Goal: Navigation & Orientation: Find specific page/section

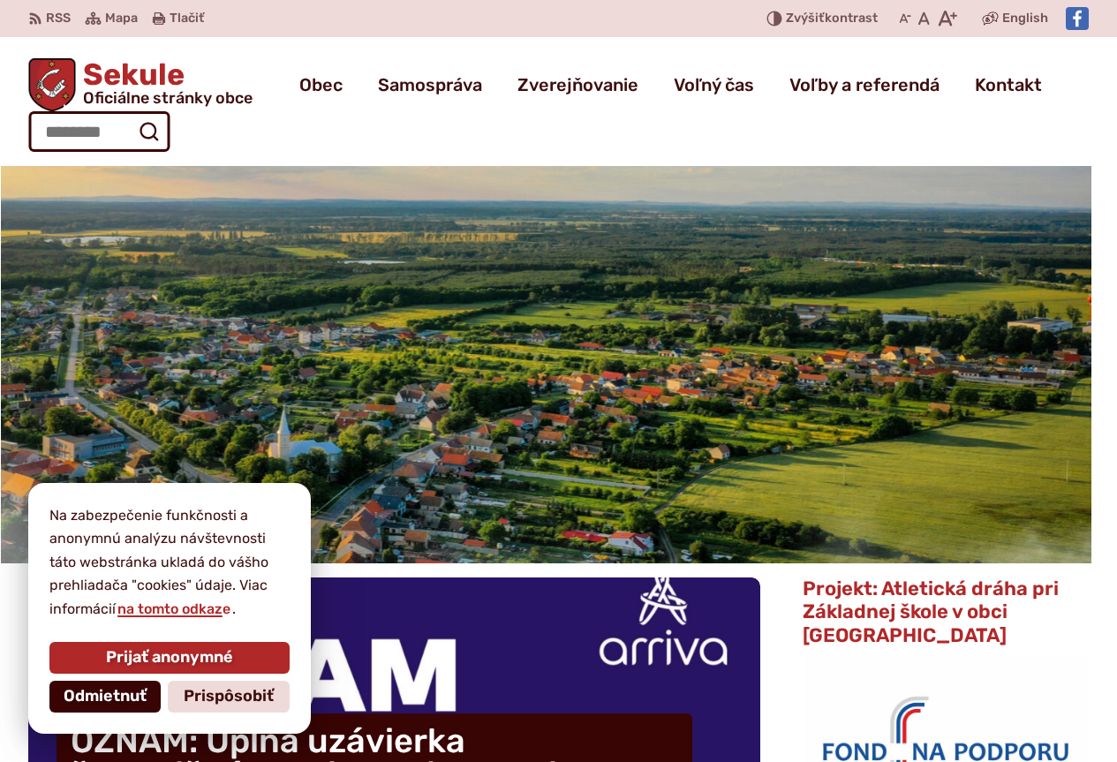
click at [77, 699] on span "Odmietnuť" at bounding box center [105, 696] width 83 height 19
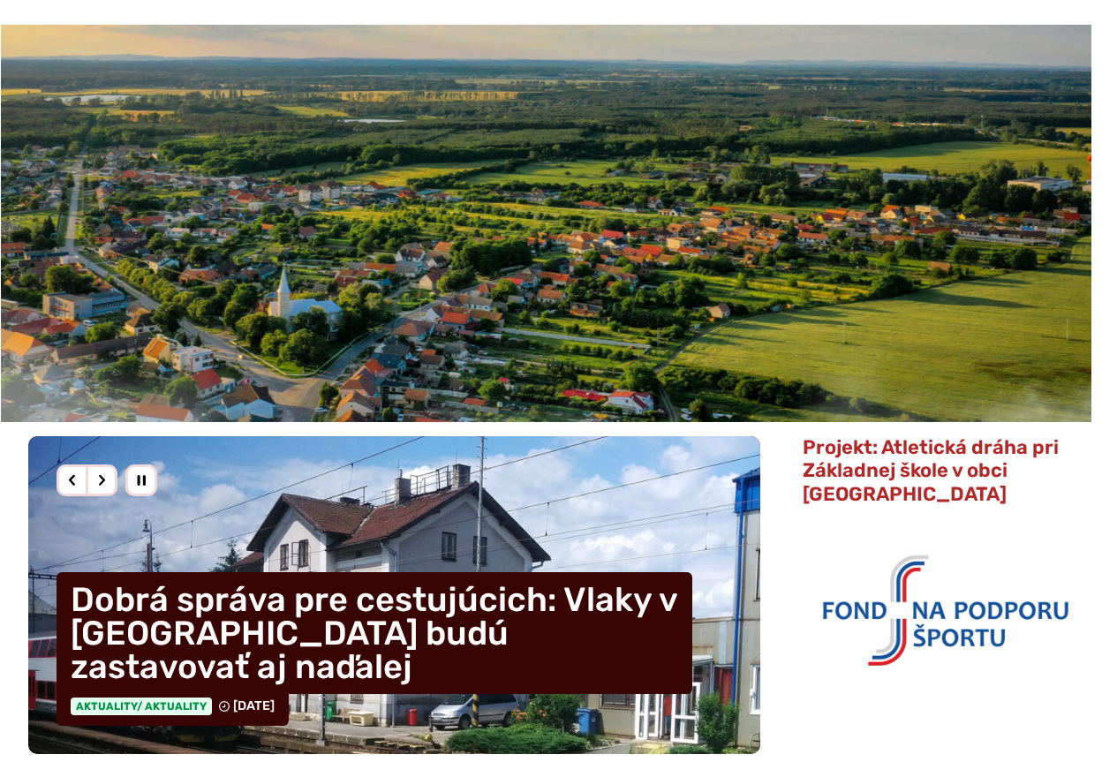
scroll to position [177, 0]
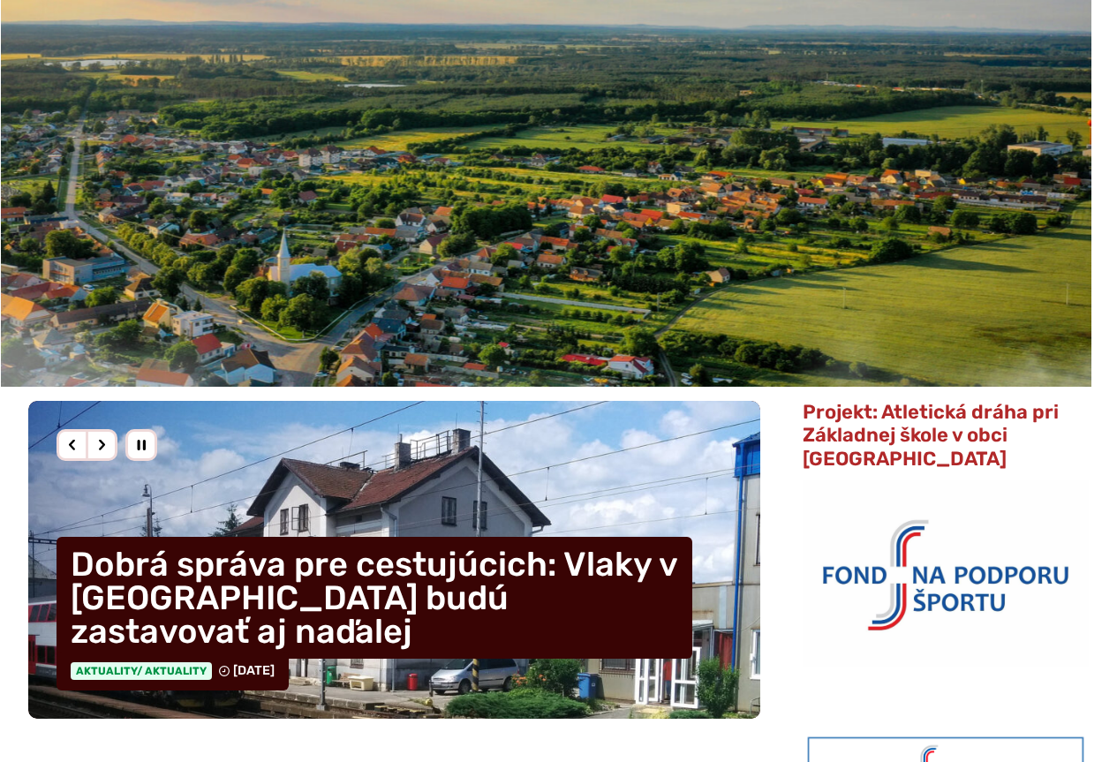
click at [100, 449] on div "Nasledujúci slajd" at bounding box center [102, 445] width 32 height 32
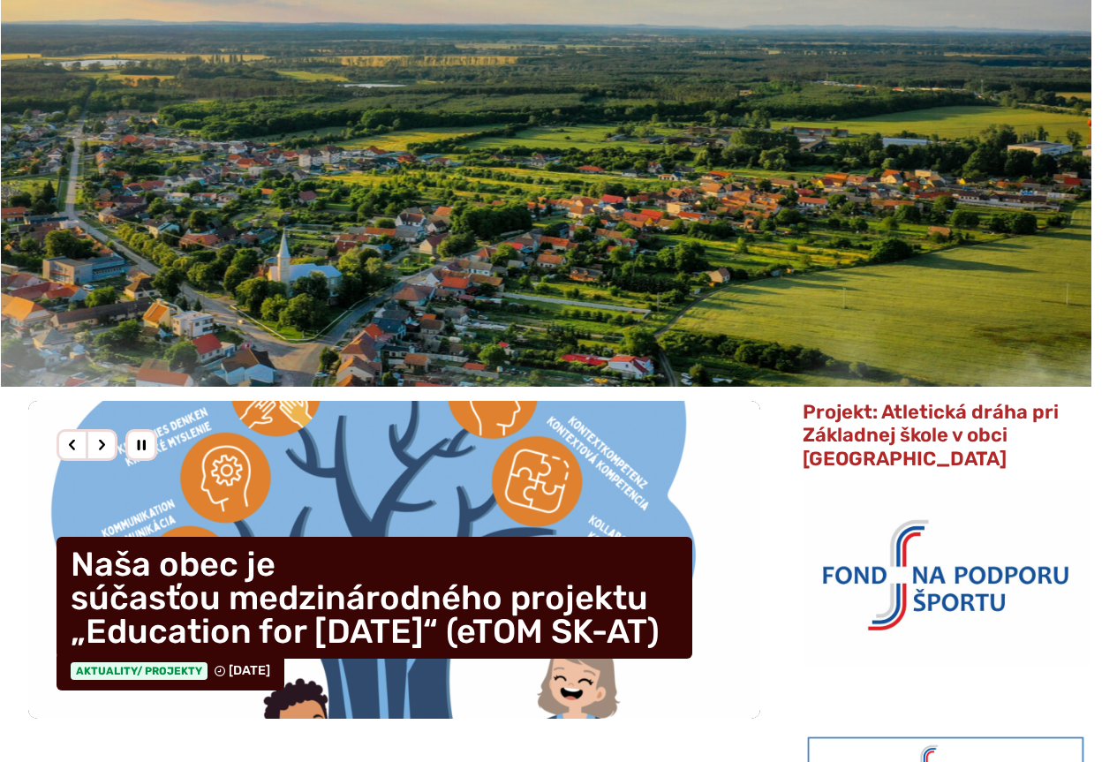
click at [100, 449] on div "Nasledujúci slajd" at bounding box center [102, 445] width 32 height 32
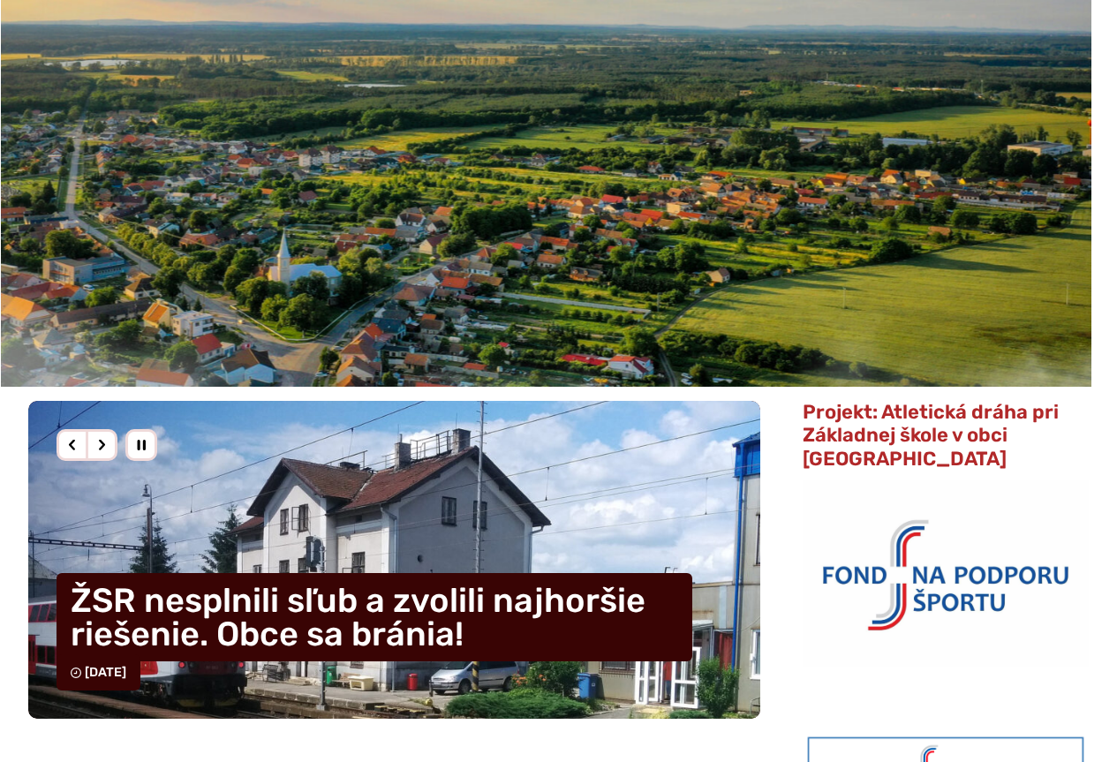
click at [100, 449] on div "Nasledujúci slajd" at bounding box center [102, 445] width 32 height 32
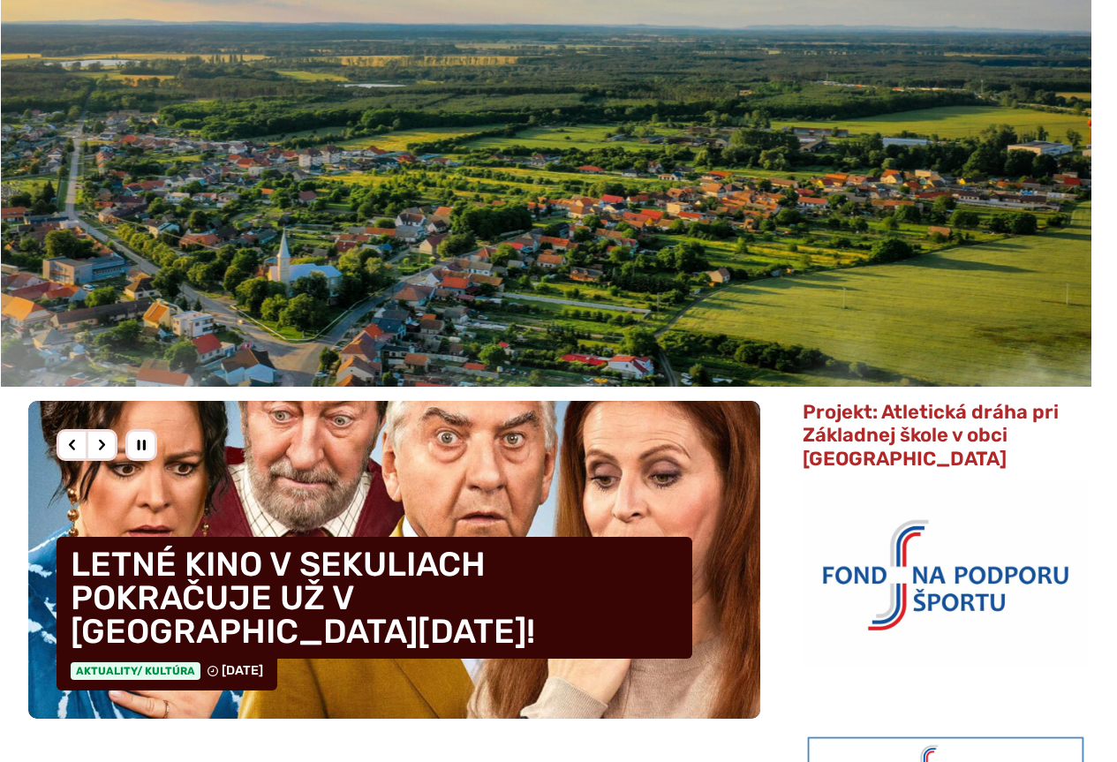
click at [100, 449] on div "Nasledujúci slajd" at bounding box center [102, 445] width 32 height 32
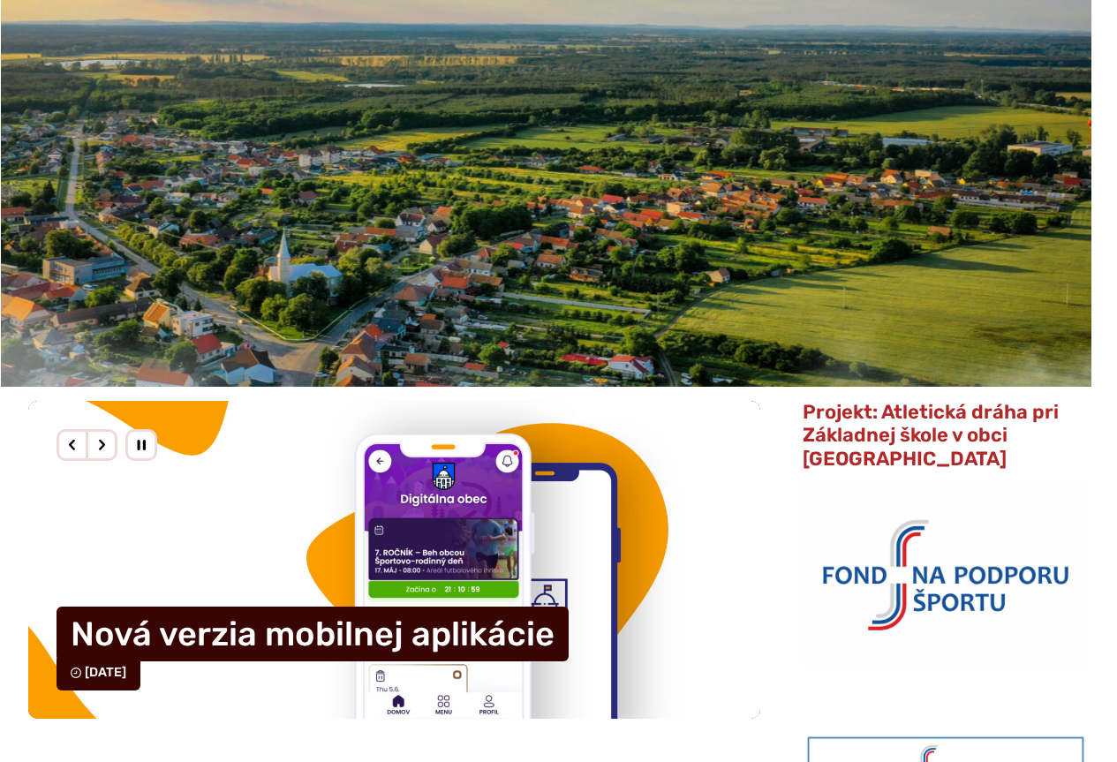
click at [100, 449] on div "Nasledujúci slajd" at bounding box center [102, 445] width 32 height 32
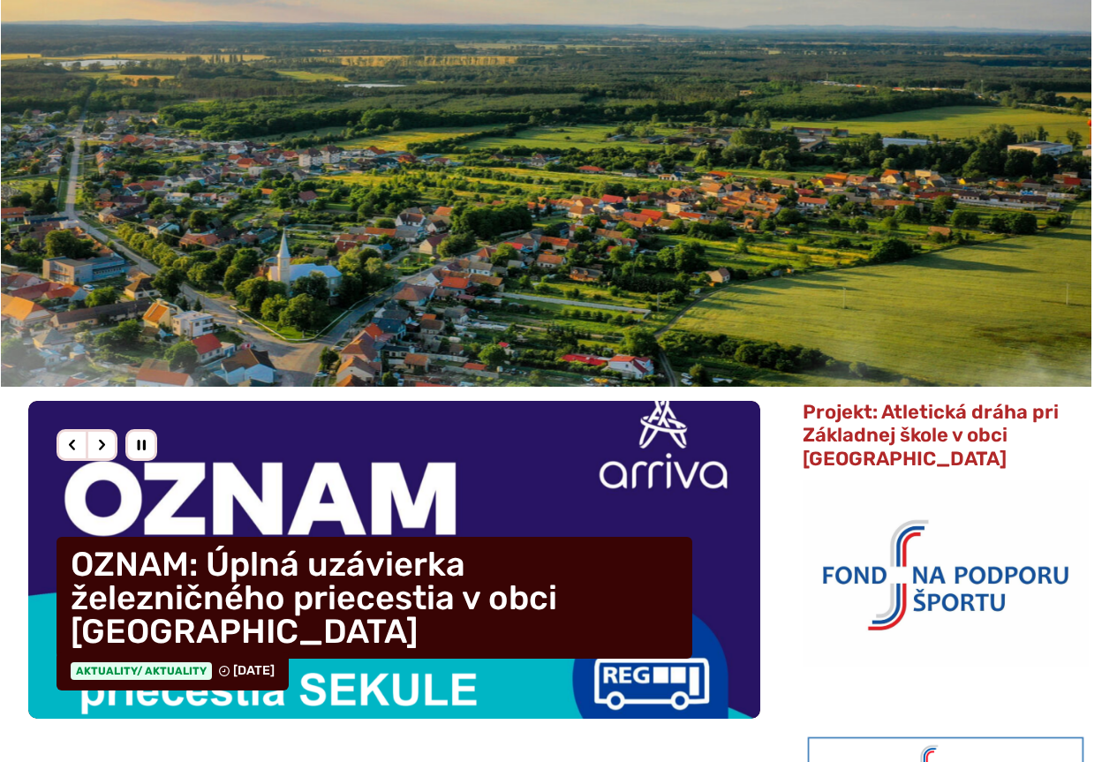
click at [100, 449] on div "Nasledujúci slajd" at bounding box center [102, 445] width 32 height 32
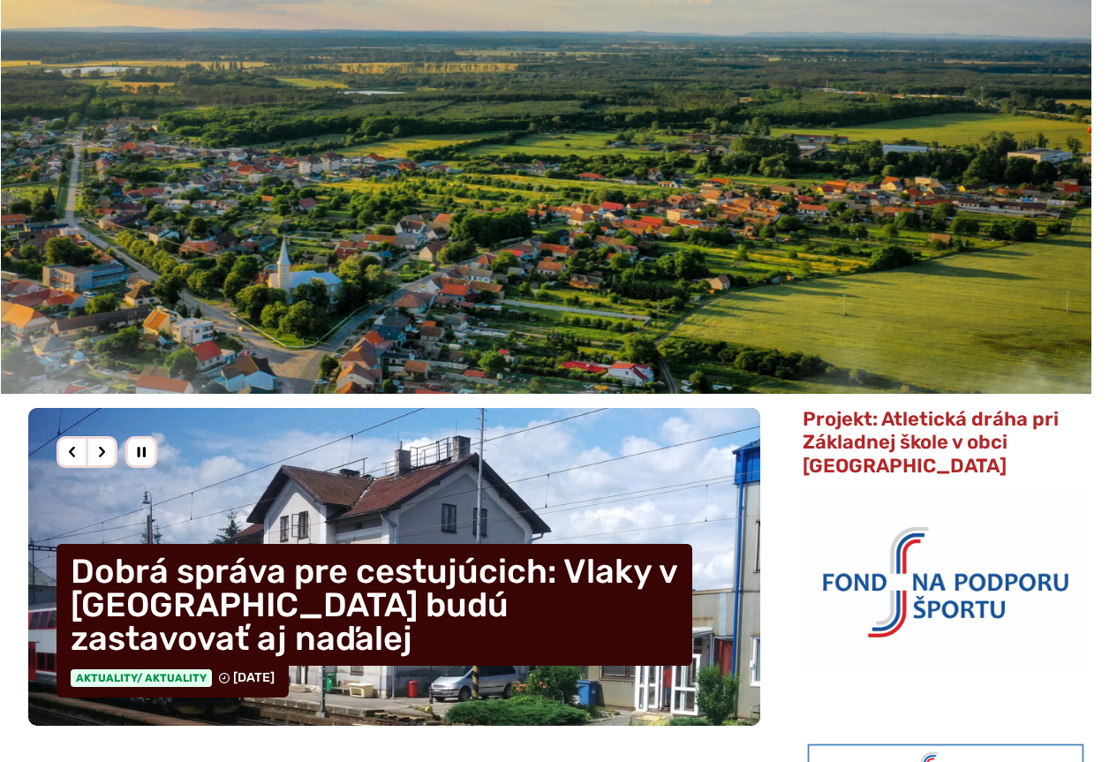
scroll to position [0, 0]
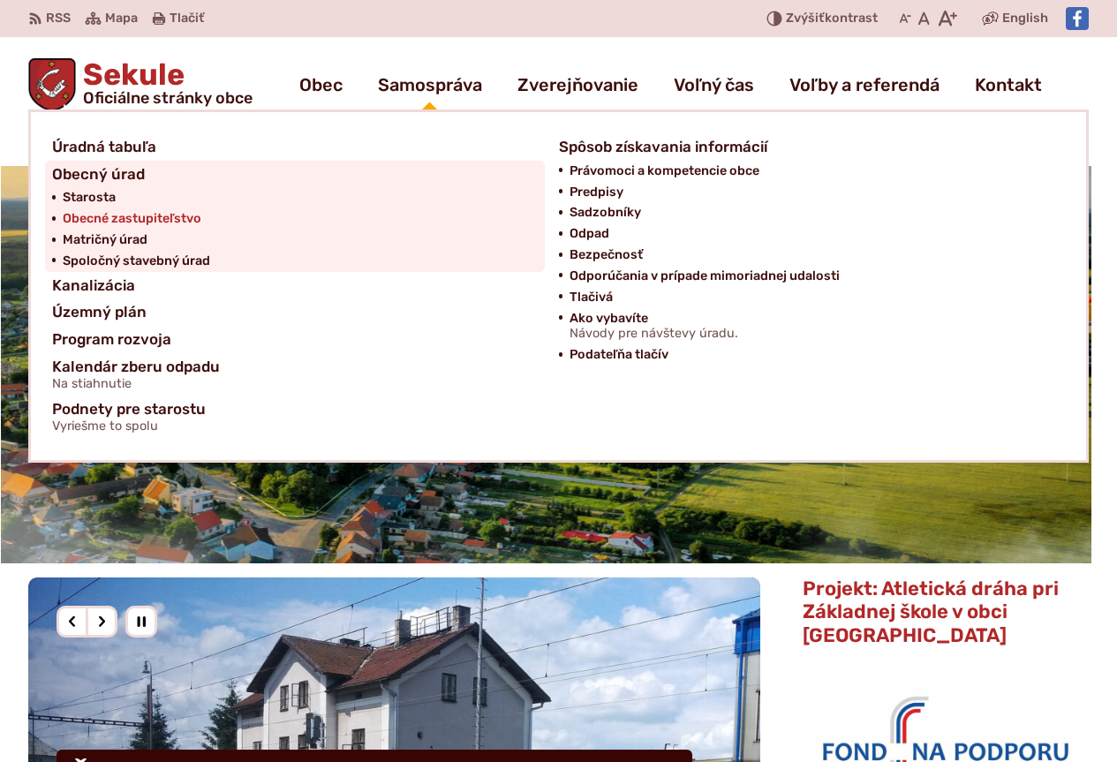
click at [170, 214] on span "Obecné zastupiteľstvo" at bounding box center [132, 218] width 139 height 21
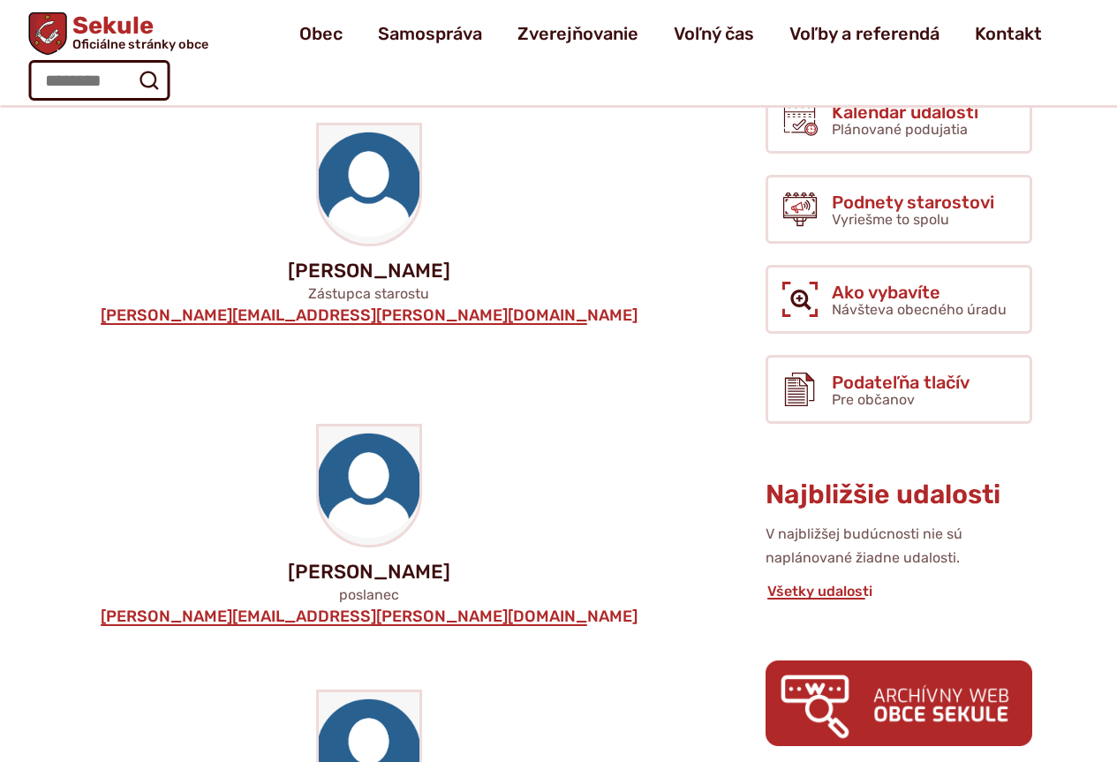
scroll to position [88, 0]
